Goal: Transaction & Acquisition: Download file/media

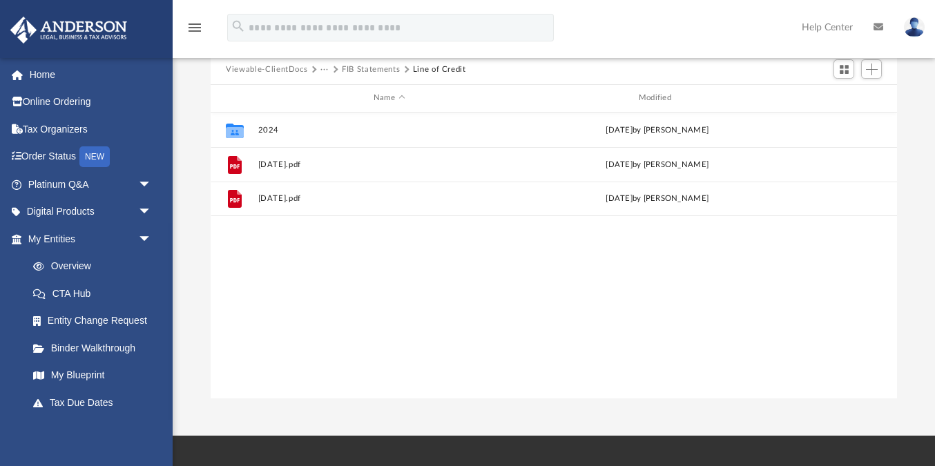
scroll to position [313, 685]
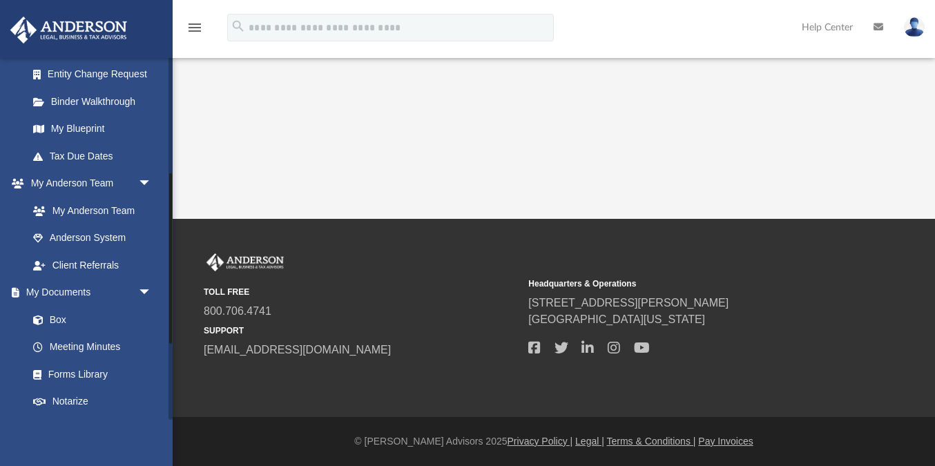
scroll to position [409, 0]
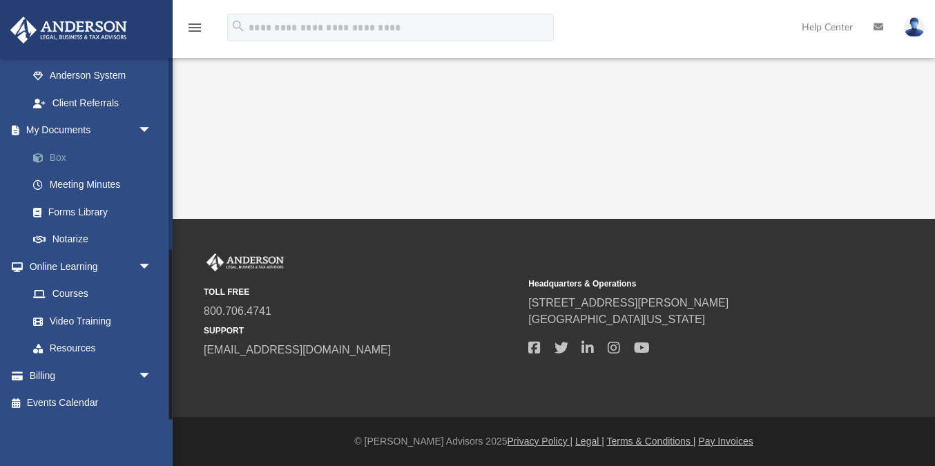
click at [73, 156] on link "Box" at bounding box center [95, 158] width 153 height 28
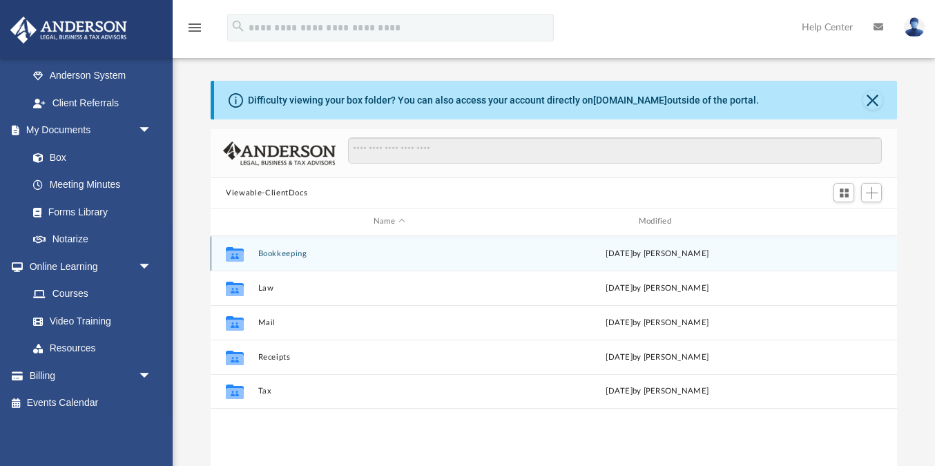
scroll to position [313, 685]
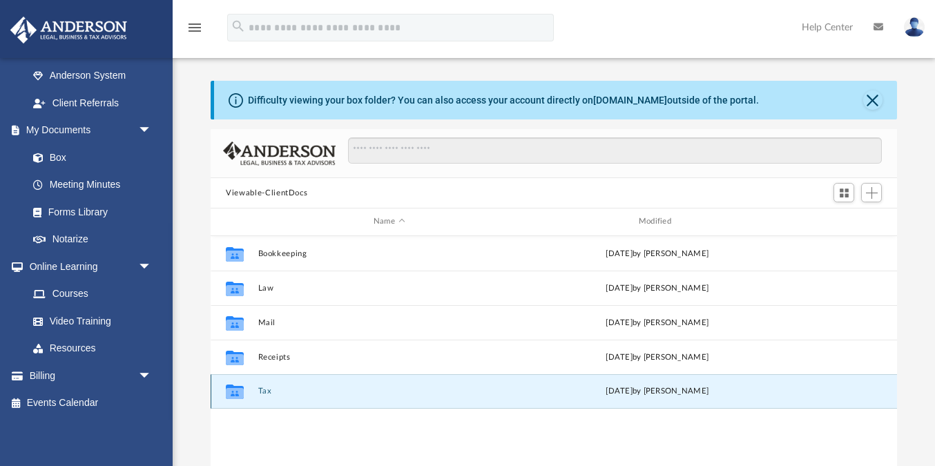
click at [262, 387] on button "Tax" at bounding box center [389, 391] width 262 height 9
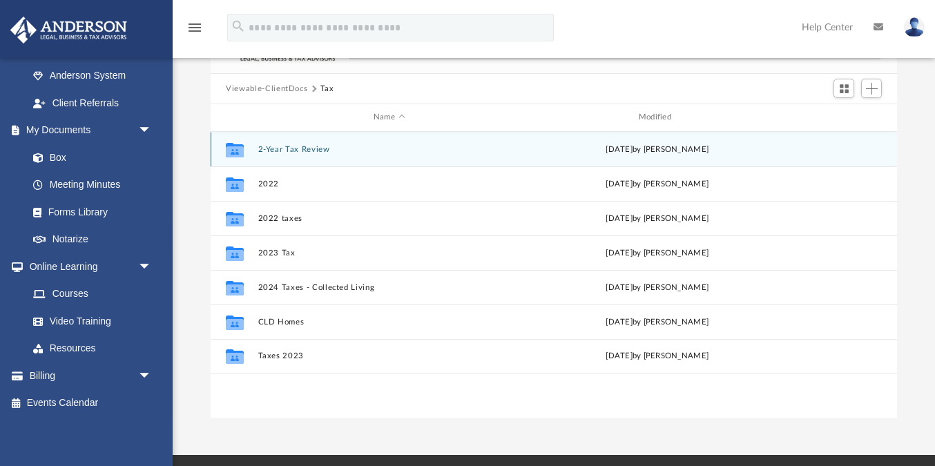
scroll to position [94, 0]
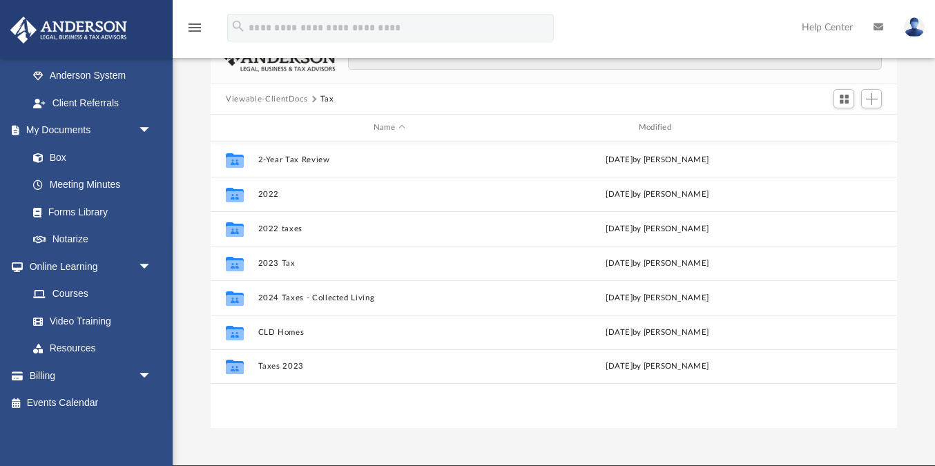
click at [280, 101] on button "Viewable-ClientDocs" at bounding box center [266, 99] width 81 height 12
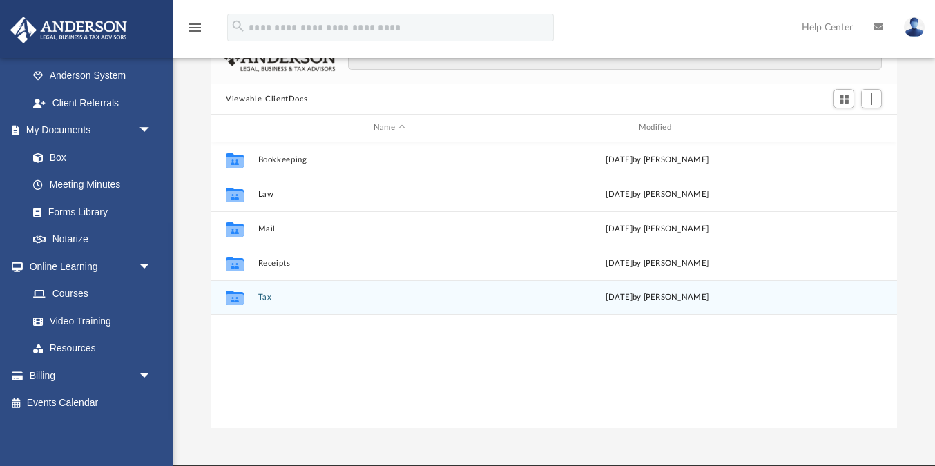
click at [258, 291] on div "Collaborated Folder Tax [DATE] by [PERSON_NAME]" at bounding box center [554, 297] width 686 height 35
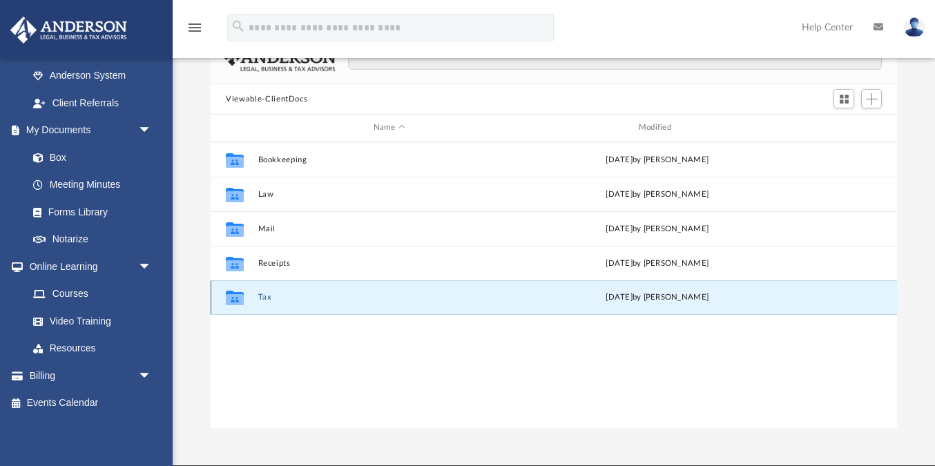
click at [264, 300] on button "Tax" at bounding box center [389, 297] width 262 height 9
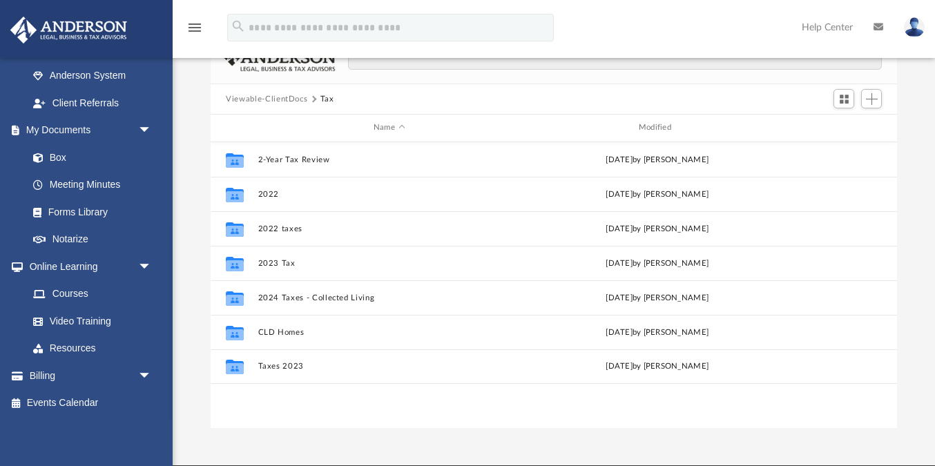
click at [250, 100] on button "Viewable-ClientDocs" at bounding box center [266, 99] width 81 height 12
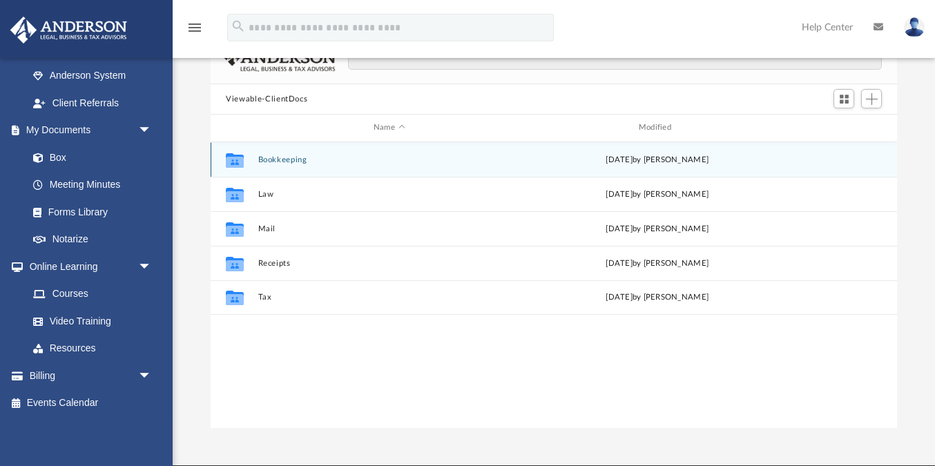
click at [290, 160] on button "Bookkeeping" at bounding box center [389, 159] width 262 height 9
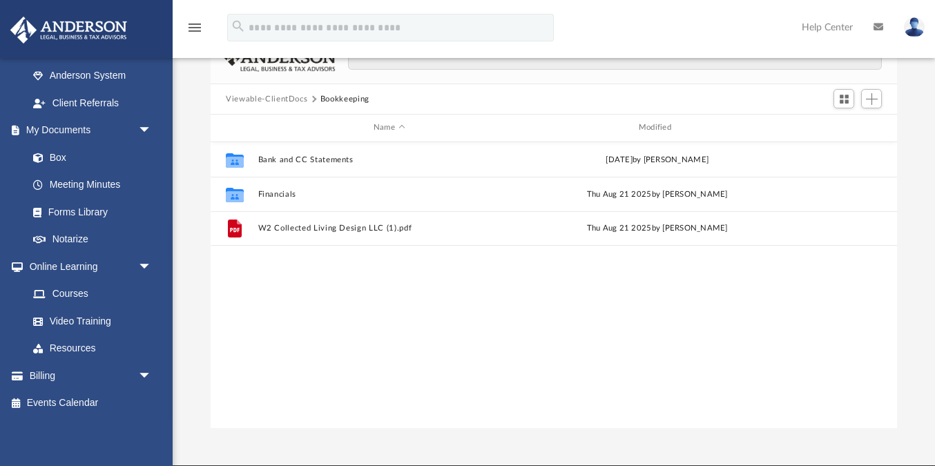
click at [252, 95] on button "Viewable-ClientDocs" at bounding box center [266, 99] width 81 height 12
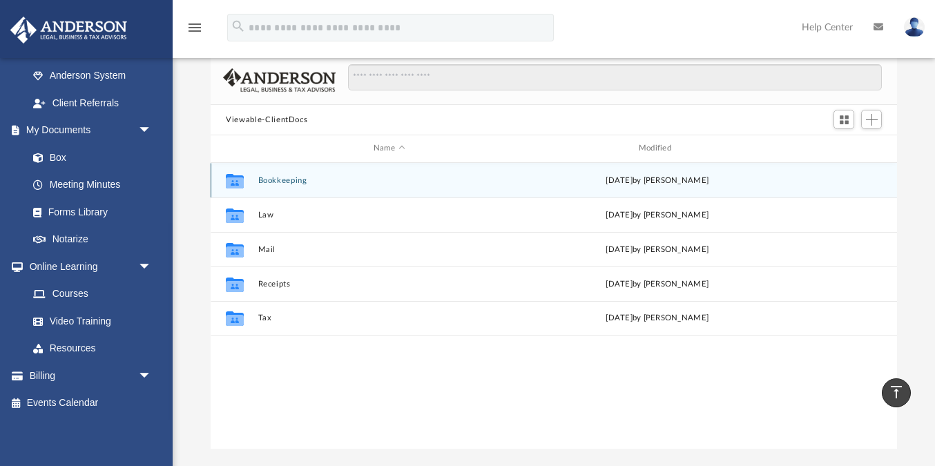
scroll to position [0, 0]
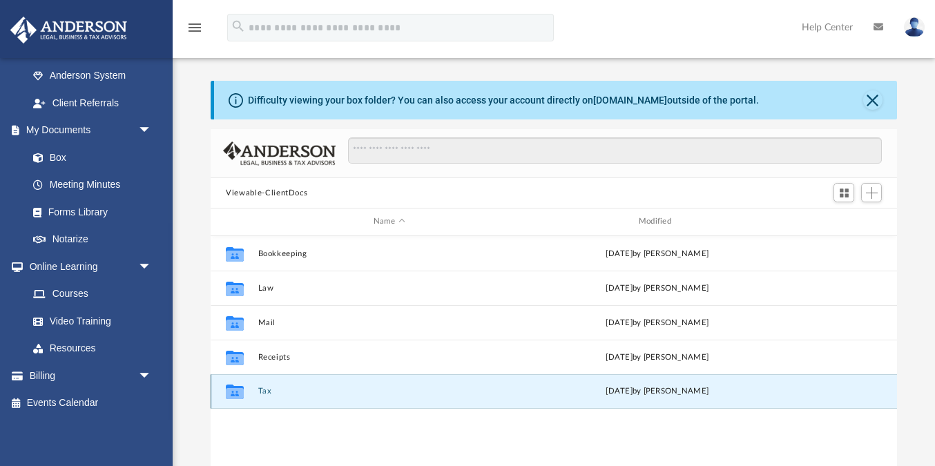
click at [264, 395] on button "Tax" at bounding box center [389, 391] width 262 height 9
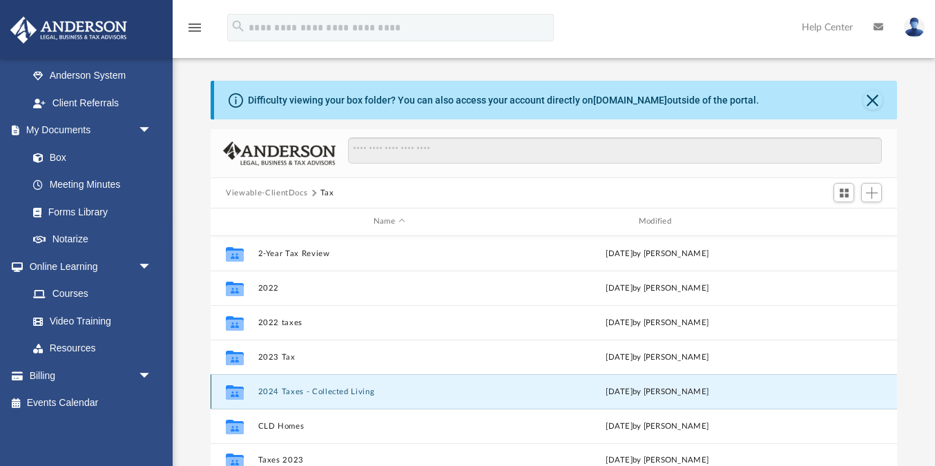
click at [305, 391] on button "2024 Taxes - Collected Living" at bounding box center [389, 391] width 262 height 9
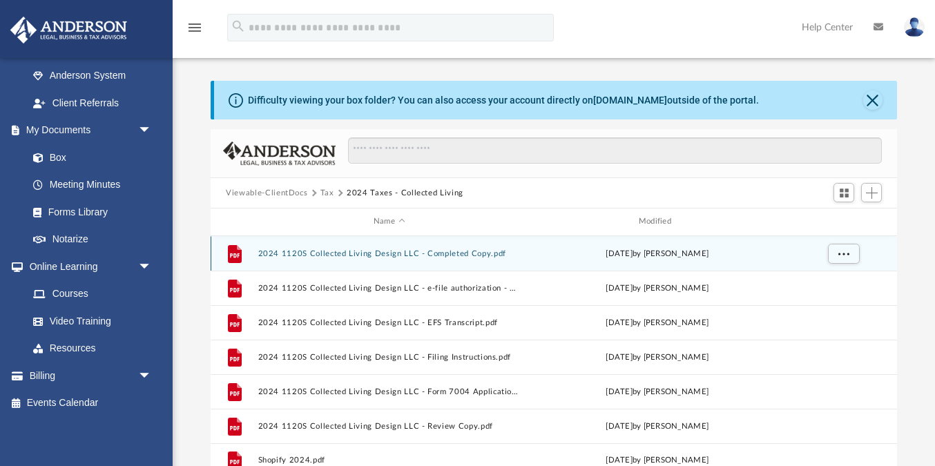
click at [378, 251] on button "2024 1120S Collected Living Design LLC - Completed Copy.pdf" at bounding box center [389, 253] width 262 height 9
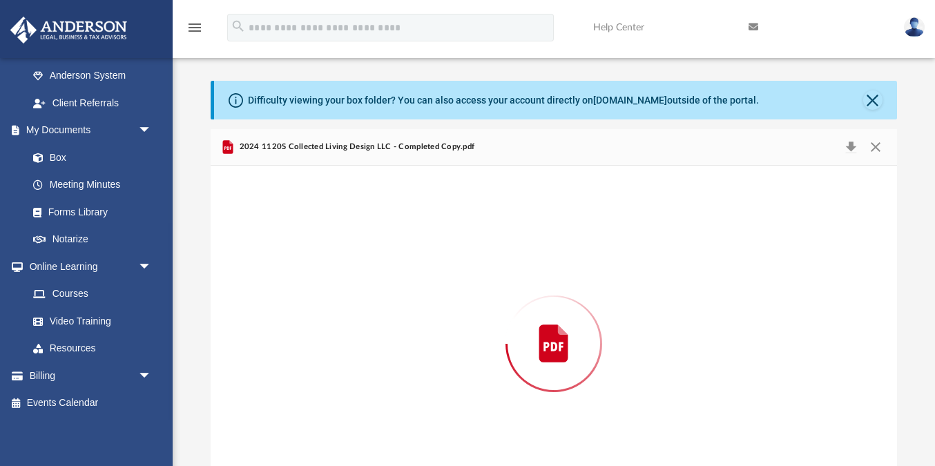
scroll to position [56, 0]
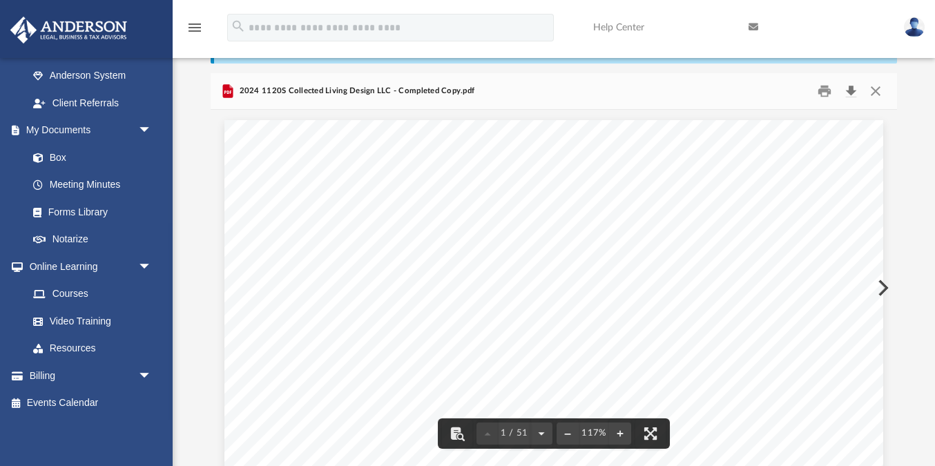
click at [851, 85] on button "Download" at bounding box center [850, 91] width 25 height 21
